Goal: Information Seeking & Learning: Find specific fact

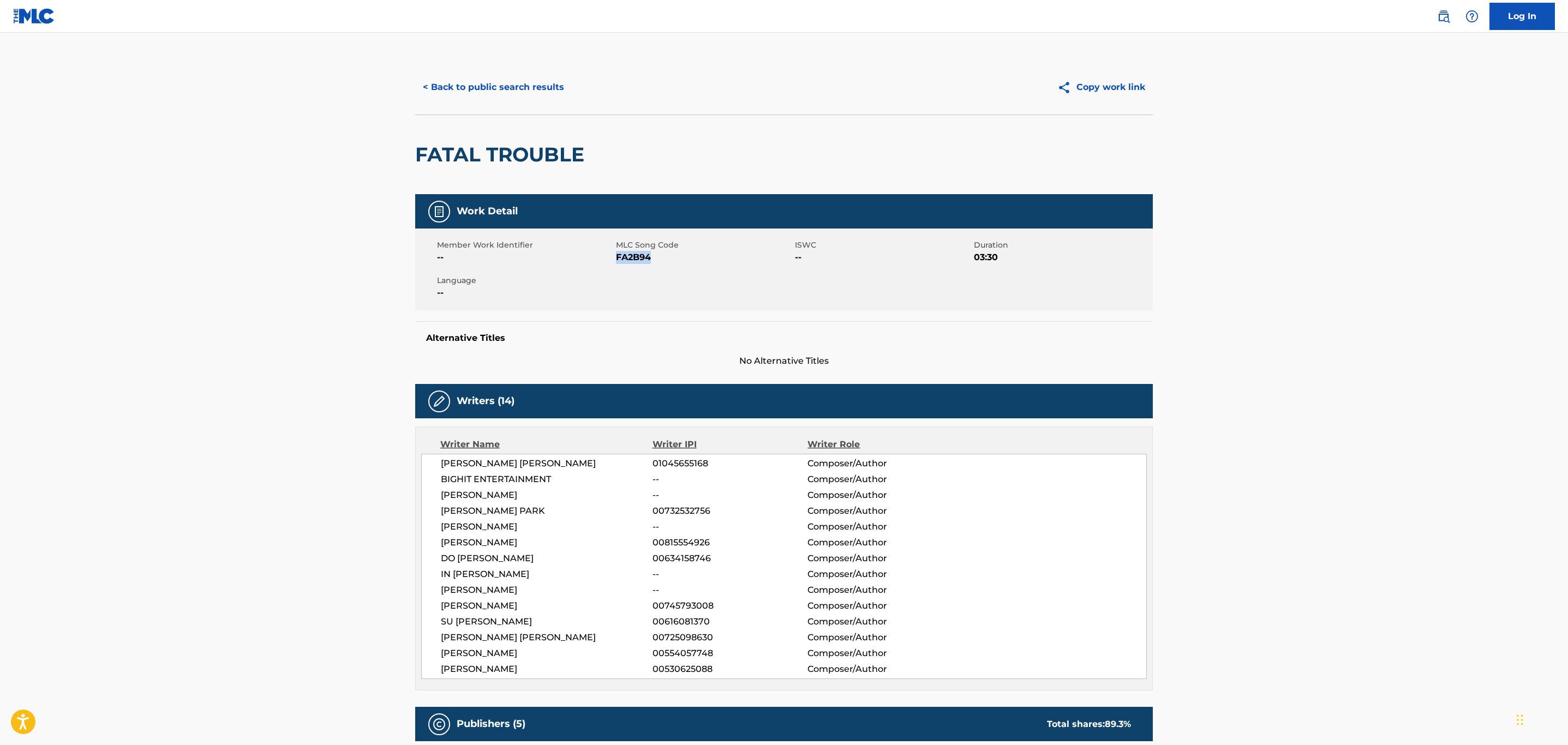
click at [487, 94] on button "< Back to public search results" at bounding box center [494, 87] width 157 height 27
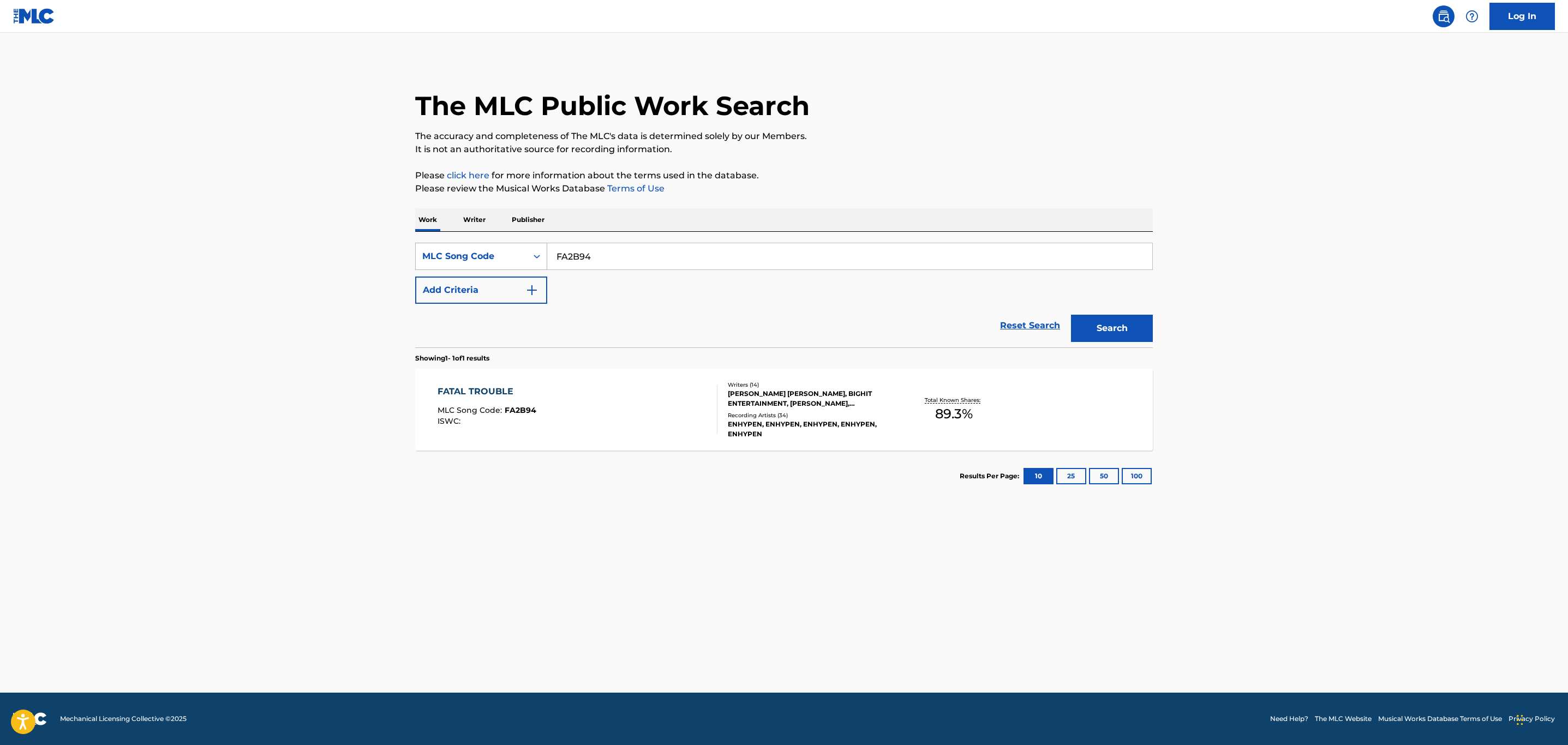
drag, startPoint x: 645, startPoint y: 252, endPoint x: 446, endPoint y: 262, distance: 199.3
click at [446, 262] on div "SearchWithCriteria017ab5f5-bb73-4524-945b-52f1c1119301 MLC Song Code FA2B94" at bounding box center [784, 256] width 738 height 27
click at [518, 262] on div "MLC Song Code" at bounding box center [471, 256] width 98 height 13
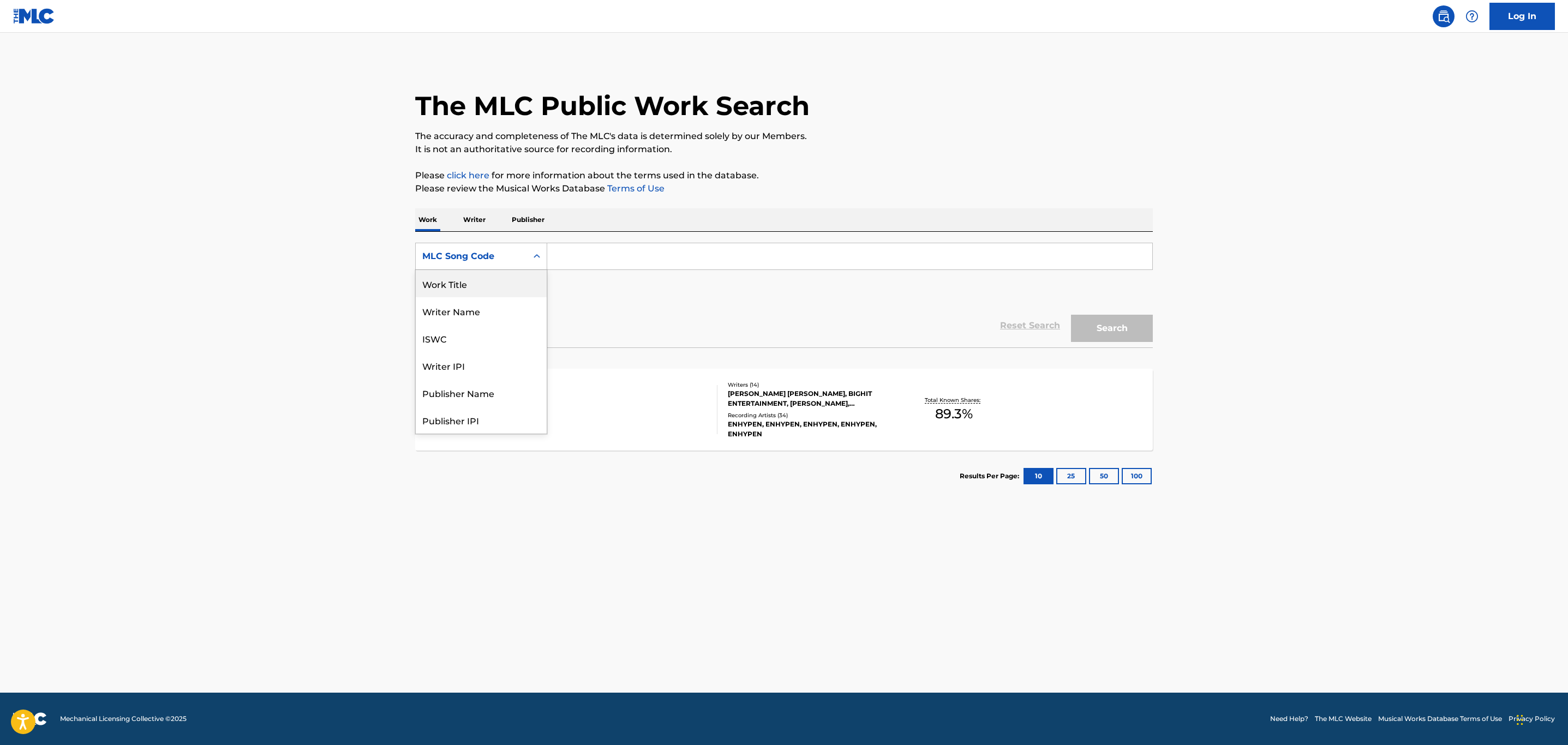
click at [506, 287] on div "Work Title" at bounding box center [481, 283] width 131 height 27
click at [619, 252] on input "Search Form" at bounding box center [850, 256] width 605 height 26
paste input "cigarettes out the window"
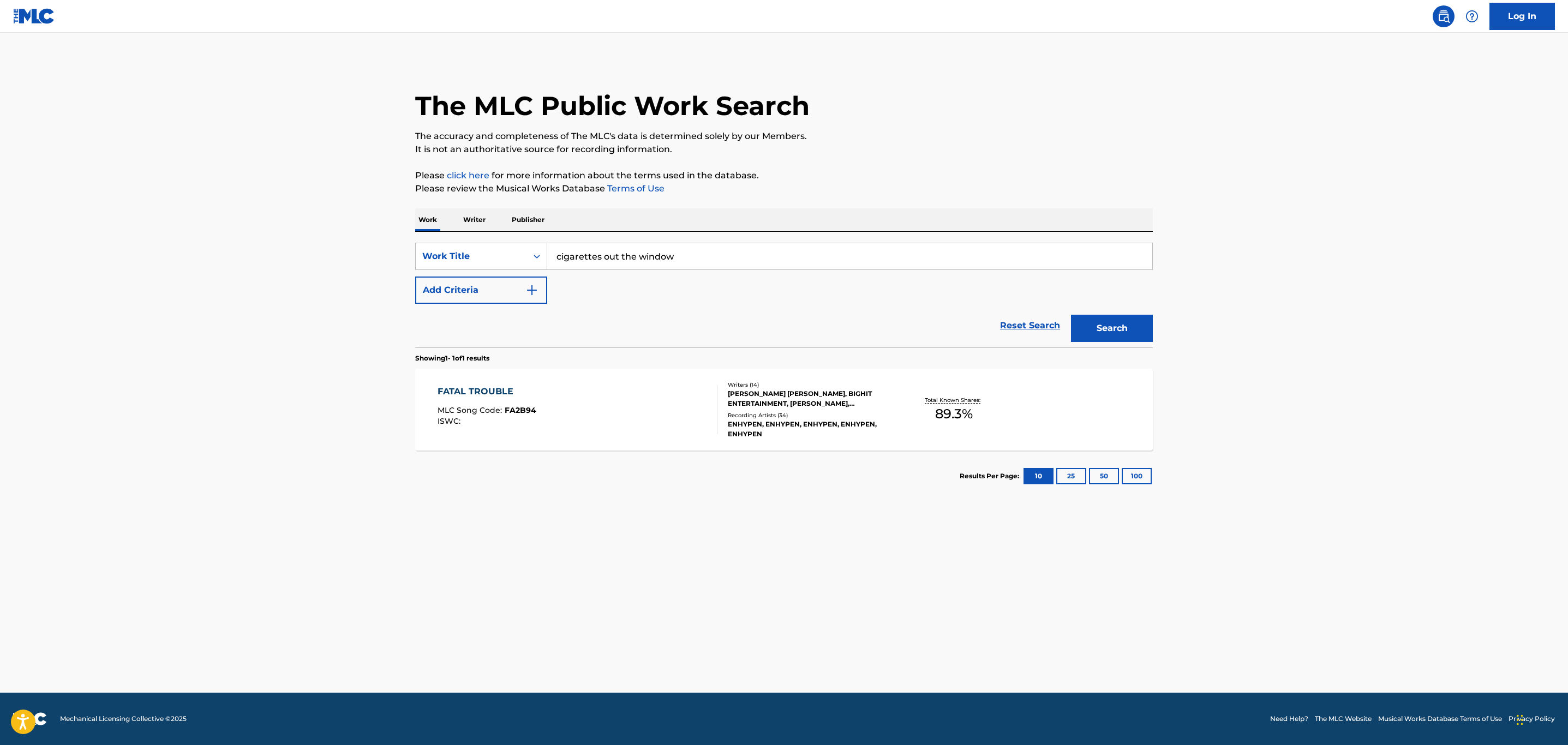
type input "cigarettes out the window"
click at [1113, 326] on button "Search" at bounding box center [1112, 328] width 82 height 27
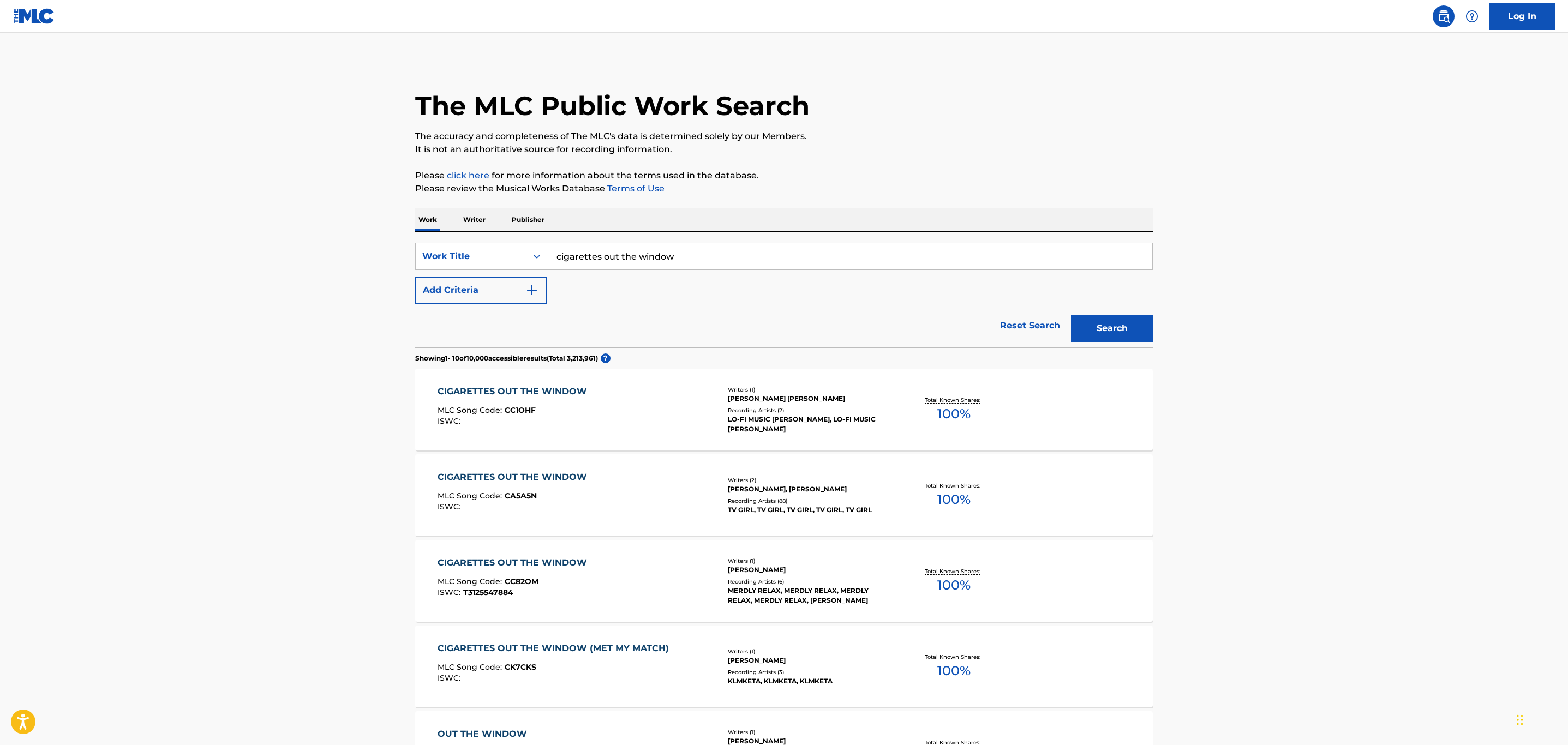
click at [647, 395] on div "CIGARETTES OUT THE WINDOW MLC Song Code : CC1OHF ISWC :" at bounding box center [578, 410] width 280 height 49
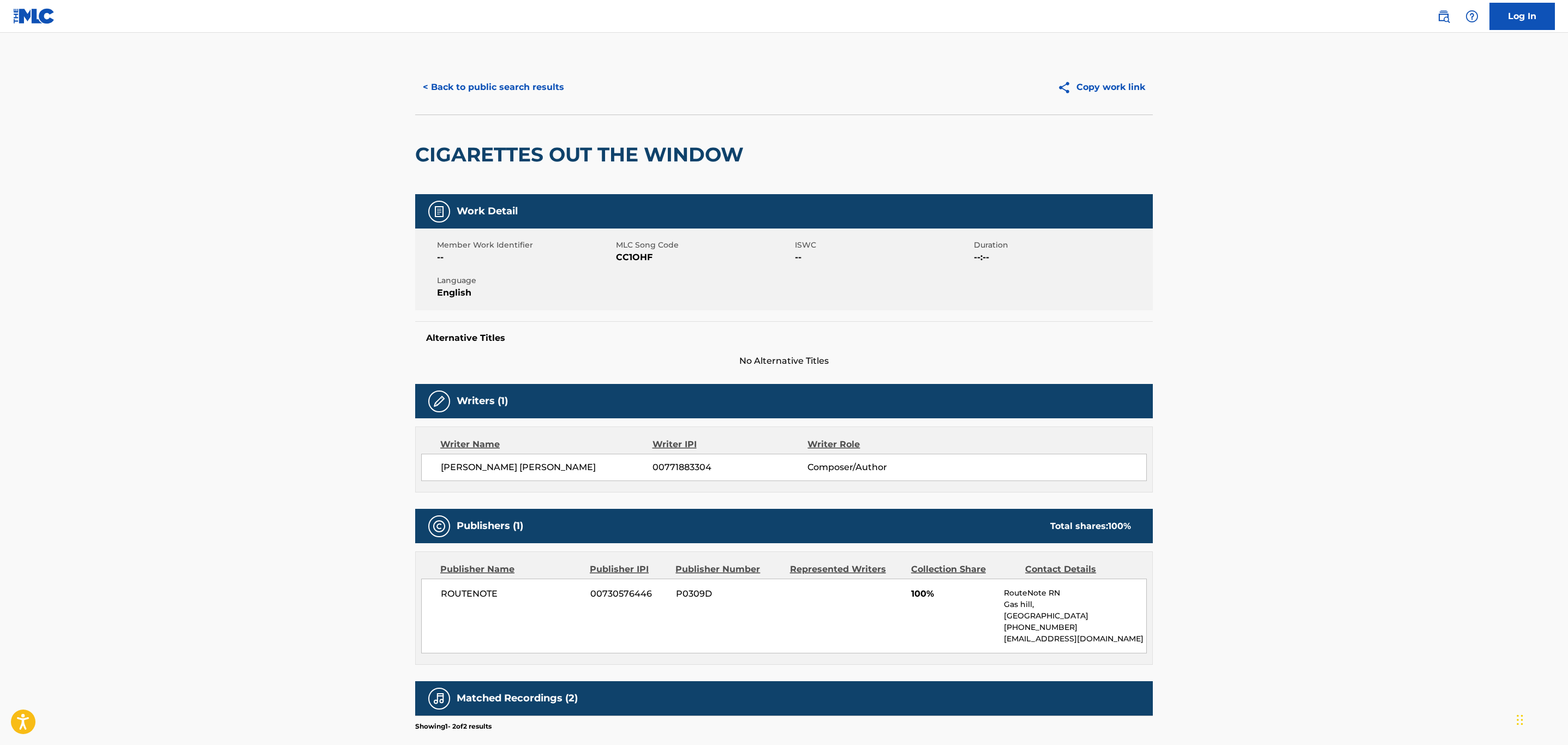
click at [522, 80] on button "< Back to public search results" at bounding box center [494, 87] width 157 height 27
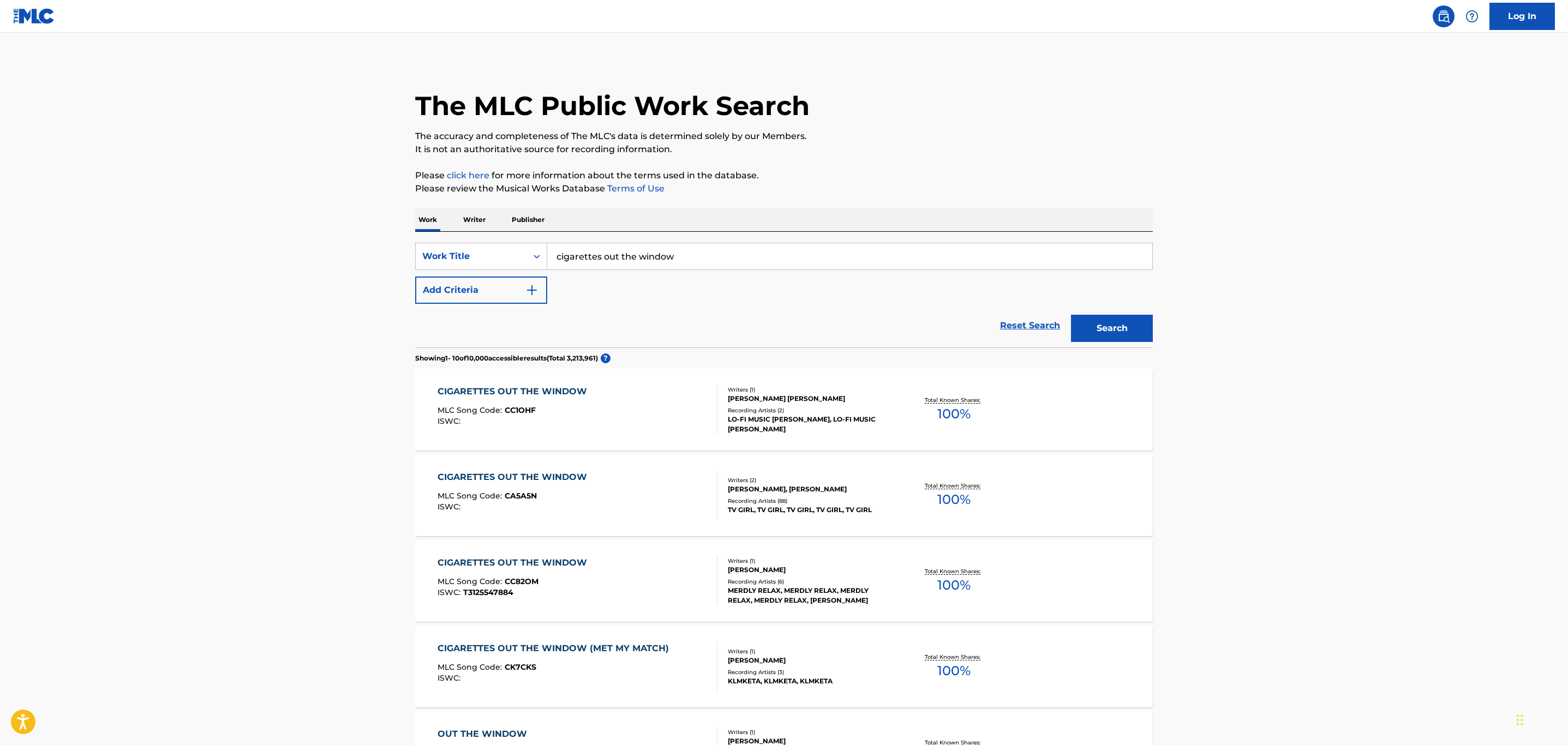
click at [656, 505] on div "CIGARETTES OUT THE WINDOW MLC Song Code : CA5A5N ISWC :" at bounding box center [578, 495] width 280 height 49
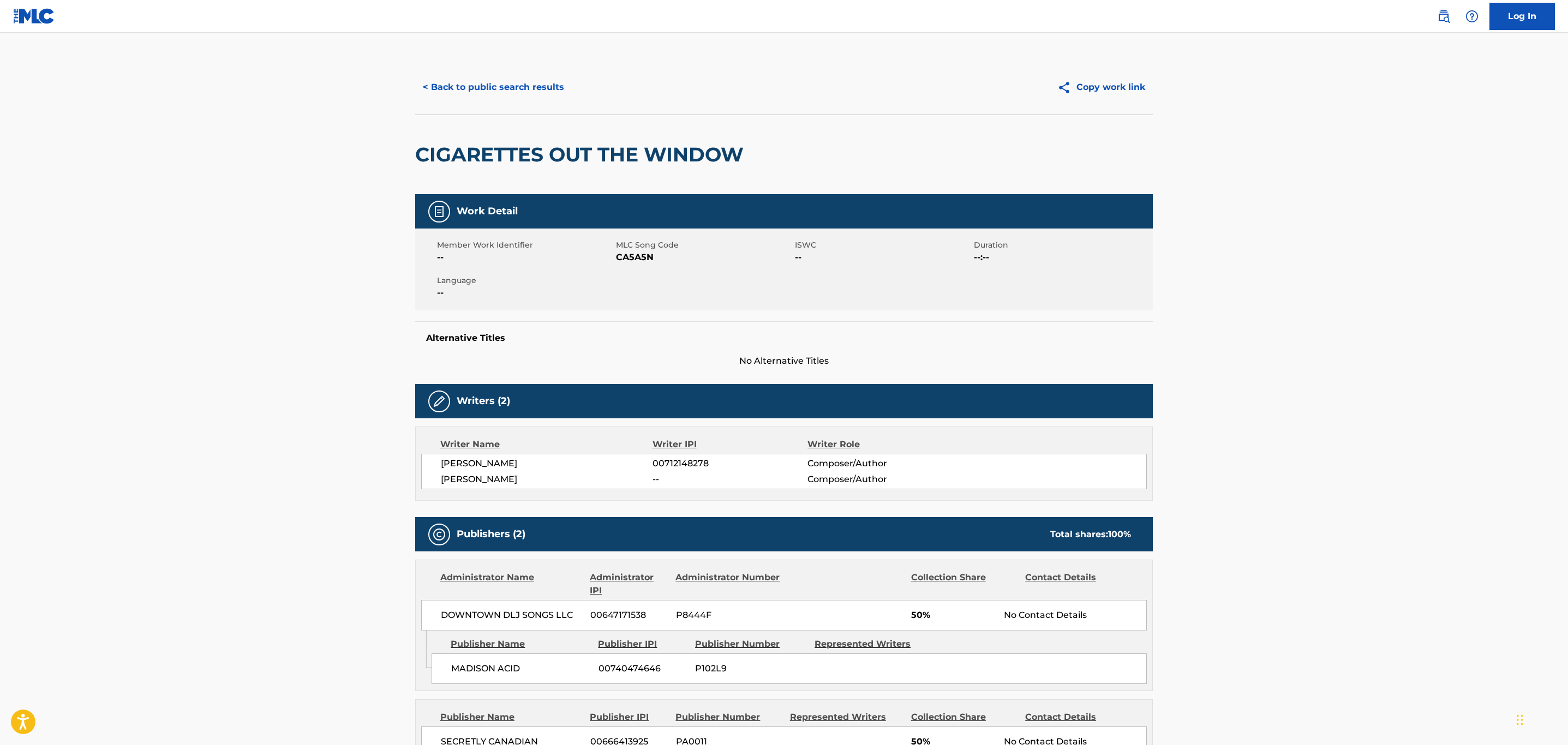
click at [503, 91] on button "< Back to public search results" at bounding box center [494, 87] width 157 height 27
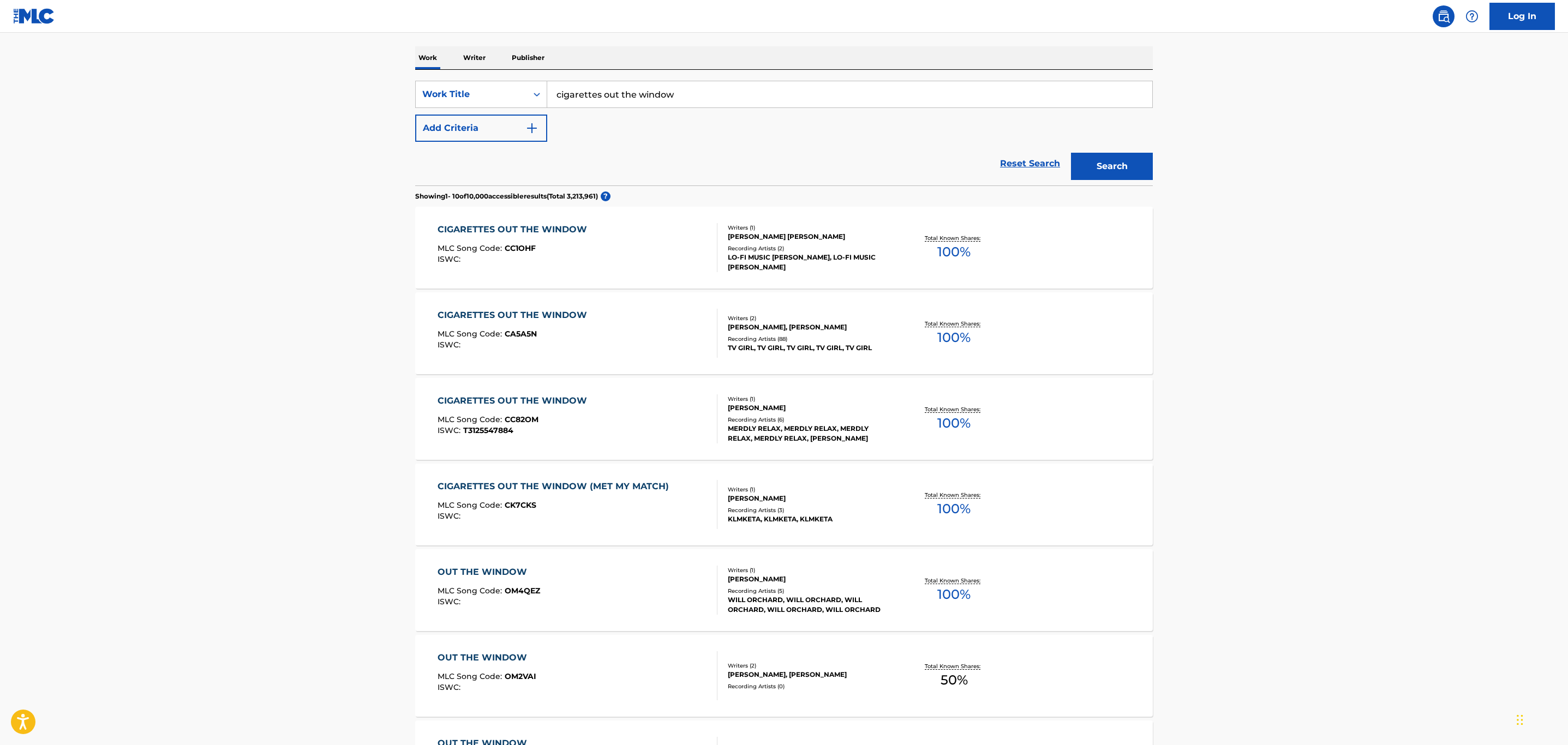
scroll to position [164, 0]
click at [646, 421] on div "CIGARETTES OUT THE WINDOW MLC Song Code : CC82OM ISWC : T3125547884" at bounding box center [578, 417] width 280 height 49
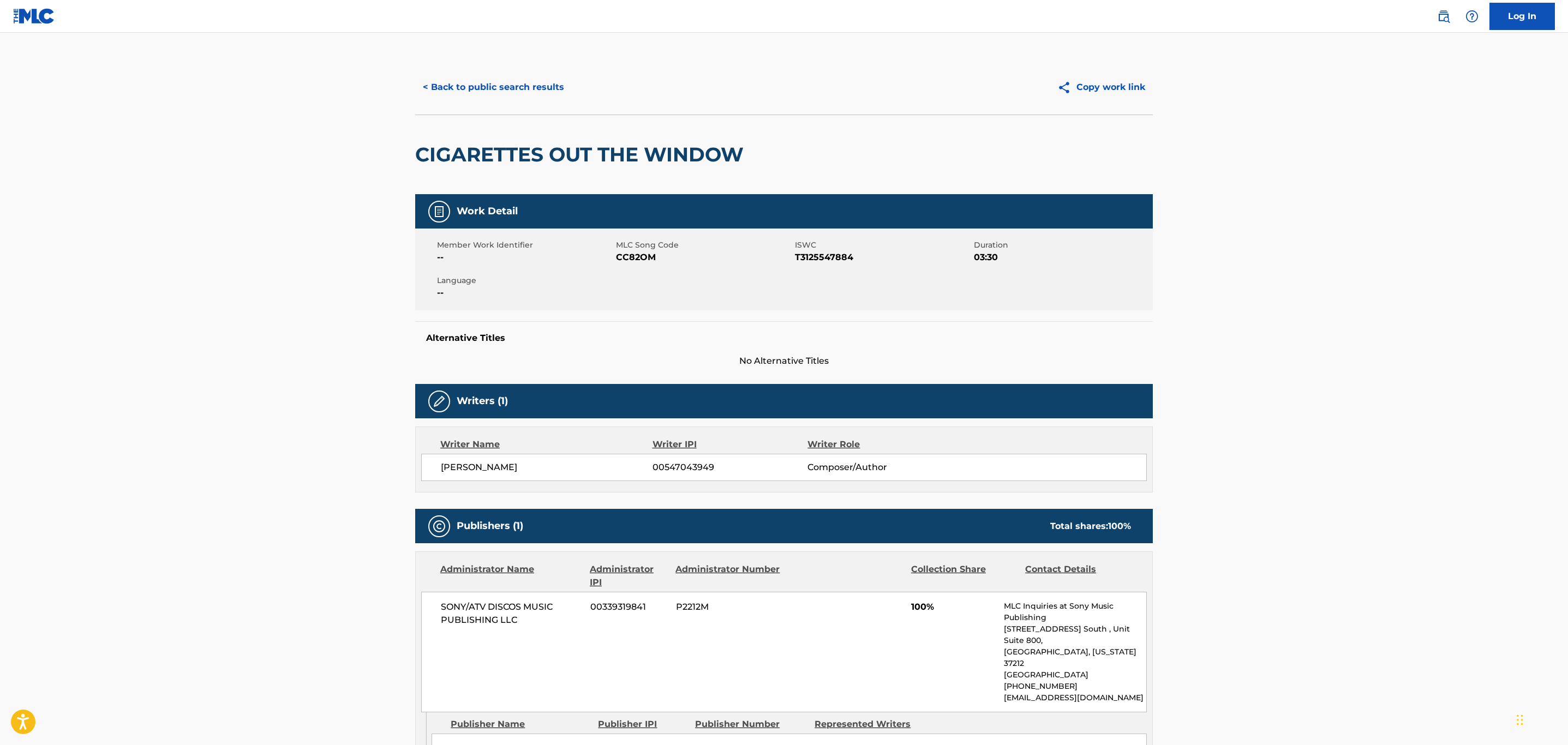
click at [470, 81] on button "< Back to public search results" at bounding box center [494, 87] width 157 height 27
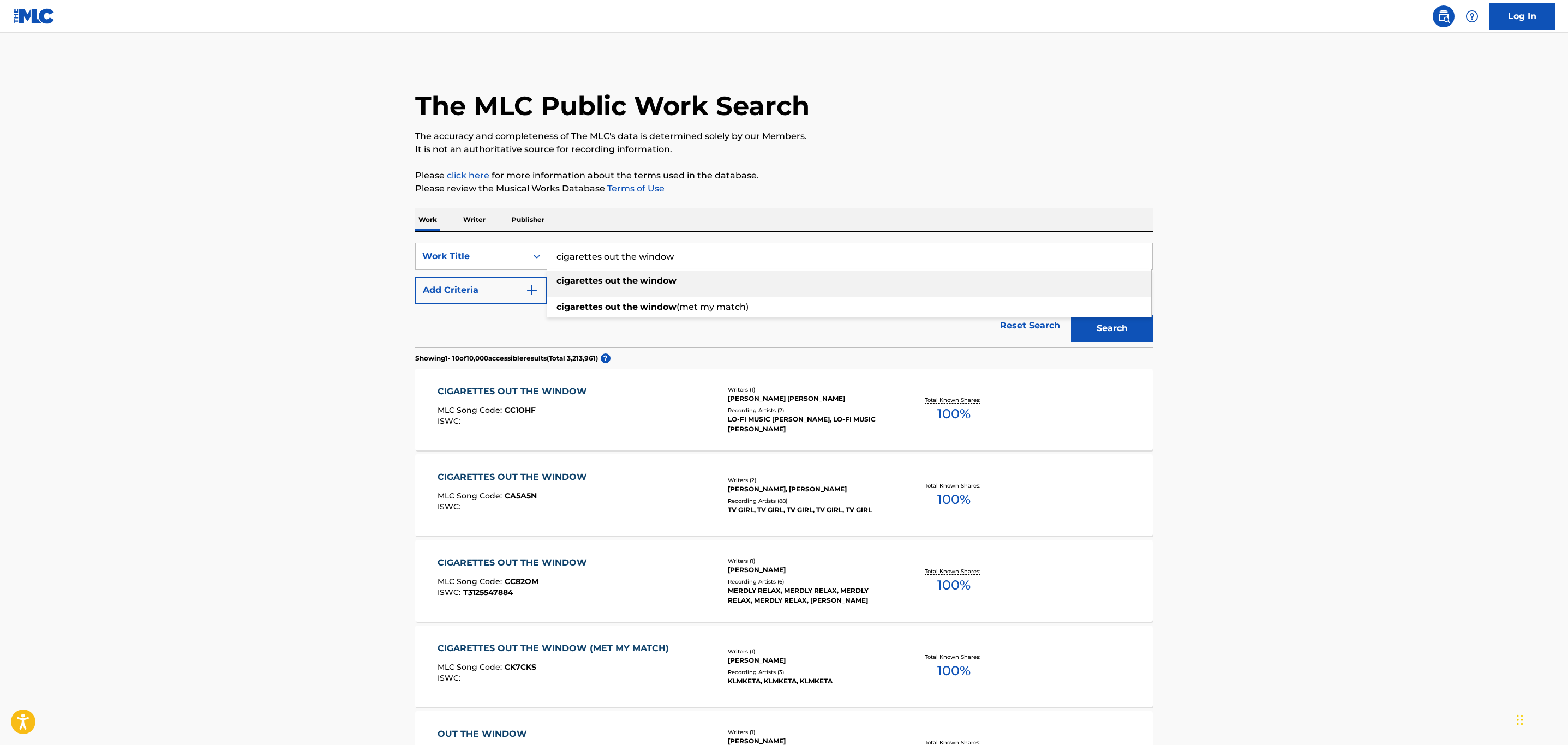
drag, startPoint x: 580, startPoint y: 258, endPoint x: 556, endPoint y: 259, distance: 24.0
click at [556, 259] on input "cigarettes out the window" at bounding box center [850, 256] width 605 height 26
